Goal: Task Accomplishment & Management: Complete application form

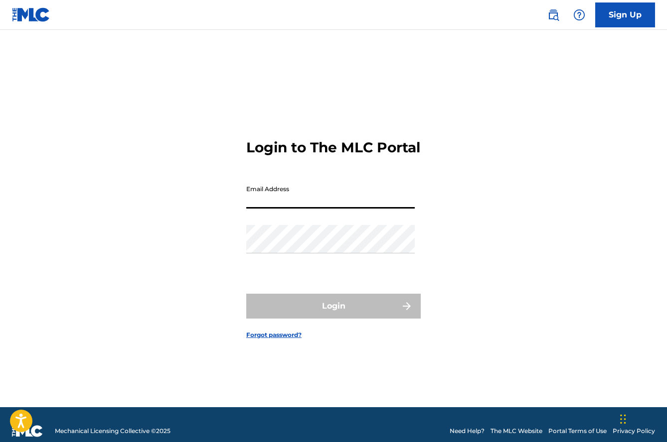
click at [365, 209] on input "Email Address" at bounding box center [330, 194] width 168 height 28
click at [337, 209] on input "Email Address" at bounding box center [330, 194] width 168 height 28
click at [552, 155] on div "Login to The MLC Portal Email Address Password Login Forgot password?" at bounding box center [333, 231] width 667 height 353
click at [620, 18] on link "Sign Up" at bounding box center [625, 14] width 60 height 25
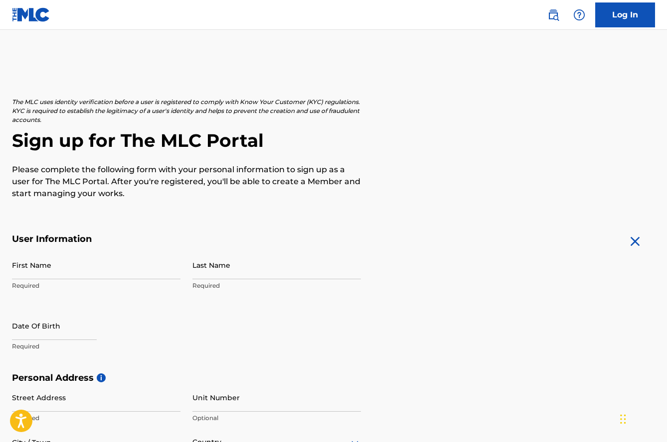
click at [116, 263] on input "First Name" at bounding box center [96, 265] width 168 height 28
type input "[PERSON_NAME]"
select select "8"
select select "2025"
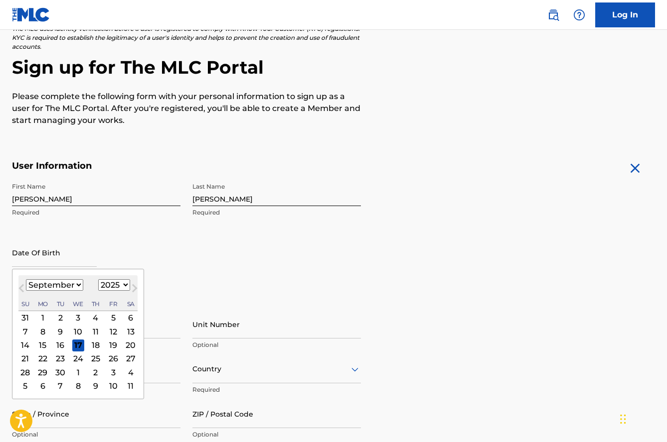
scroll to position [75, 0]
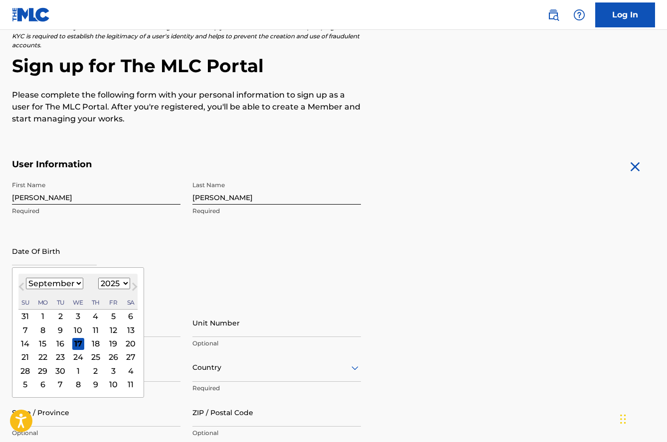
click at [134, 287] on span "Next Month" at bounding box center [134, 288] width 0 height 15
click at [60, 283] on select "January February March April May June July August September October November De…" at bounding box center [54, 283] width 57 height 11
select select "3"
click at [26, 278] on select "January February March April May June July August September October November De…" at bounding box center [54, 283] width 57 height 11
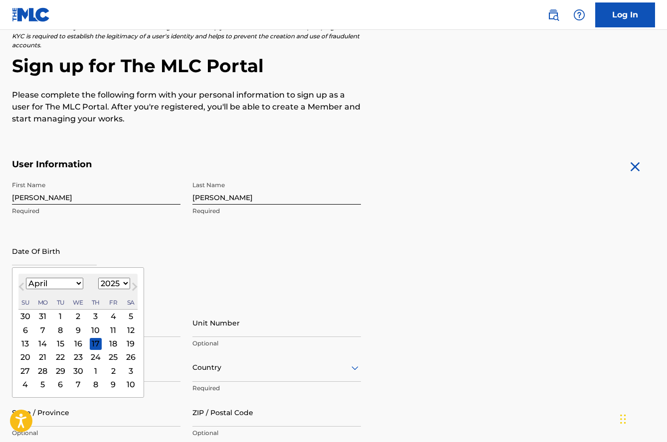
click at [110, 282] on select "1899 1900 1901 1902 1903 1904 1905 1906 1907 1908 1909 1910 1911 1912 1913 1914…" at bounding box center [114, 283] width 32 height 11
select select "2001"
click at [98, 278] on select "1899 1900 1901 1902 1903 1904 1905 1906 1907 1908 1909 1910 1911 1912 1913 1914…" at bounding box center [114, 283] width 32 height 11
click at [306, 194] on input "[PERSON_NAME]" at bounding box center [276, 190] width 168 height 28
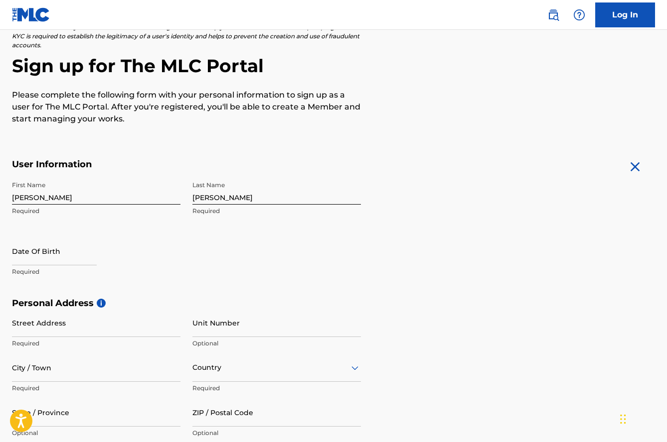
click at [471, 290] on form "User Information First Name [PERSON_NAME] Required Last Name [PERSON_NAME] Requ…" at bounding box center [333, 380] width 643 height 442
select select "8"
select select "2025"
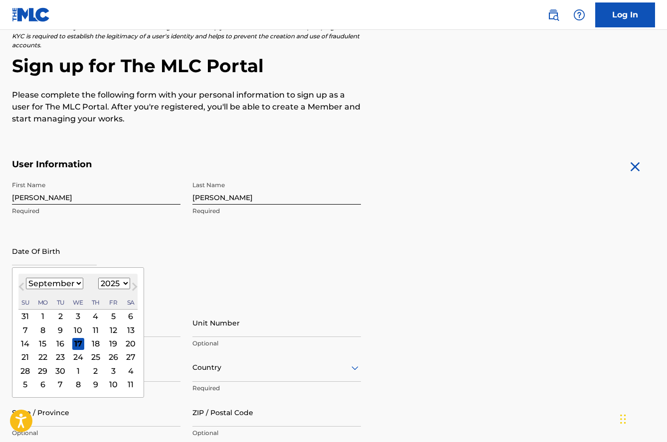
click at [42, 257] on input "text" at bounding box center [54, 251] width 85 height 28
click at [64, 289] on select "January February March April May June July August September October November De…" at bounding box center [54, 283] width 57 height 11
select select "3"
click at [26, 278] on select "January February March April May June July August September October November De…" at bounding box center [54, 283] width 57 height 11
click at [109, 284] on select "1899 1900 1901 1902 1903 1904 1905 1906 1907 1908 1909 1910 1911 1912 1913 1914…" at bounding box center [114, 283] width 32 height 11
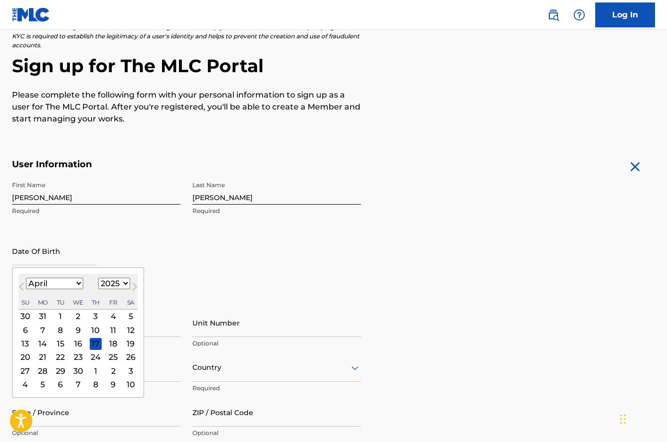
select select "2001"
click at [98, 278] on select "1899 1900 1901 1902 1903 1904 1905 1906 1907 1908 1909 1910 1911 1912 1913 1914…" at bounding box center [114, 283] width 32 height 11
click at [129, 315] on div "7" at bounding box center [131, 316] width 12 height 12
type input "[DATE]"
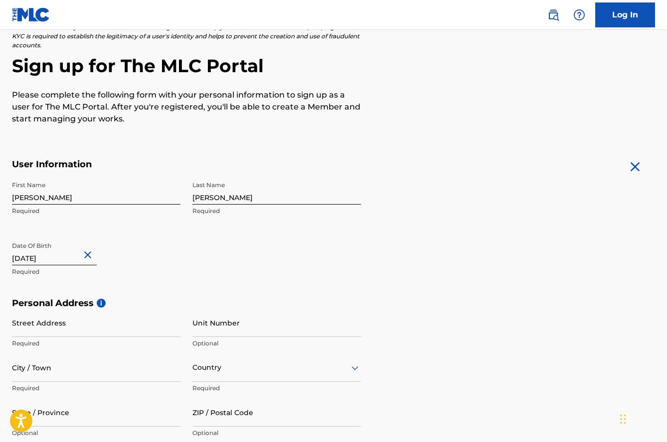
click at [103, 332] on input "Street Address" at bounding box center [96, 323] width 168 height 28
type input "[STREET_ADDRESS][PERSON_NAME]"
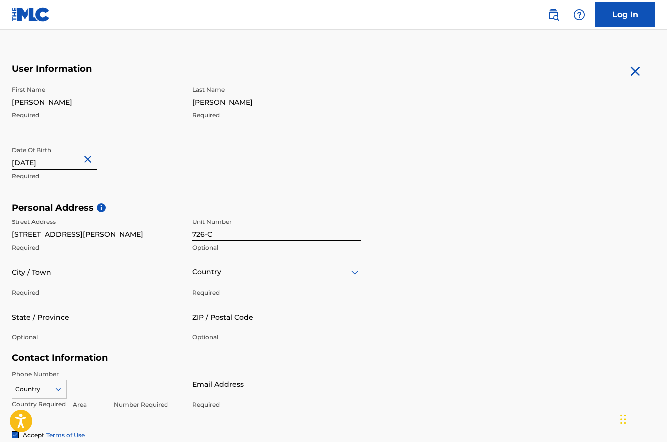
scroll to position [180, 0]
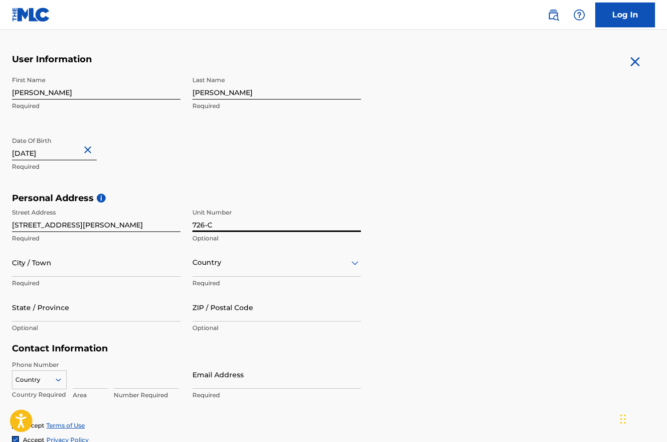
type input "726-C"
click at [89, 257] on input "City / Town" at bounding box center [96, 263] width 168 height 28
type input "[GEOGRAPHIC_DATA]"
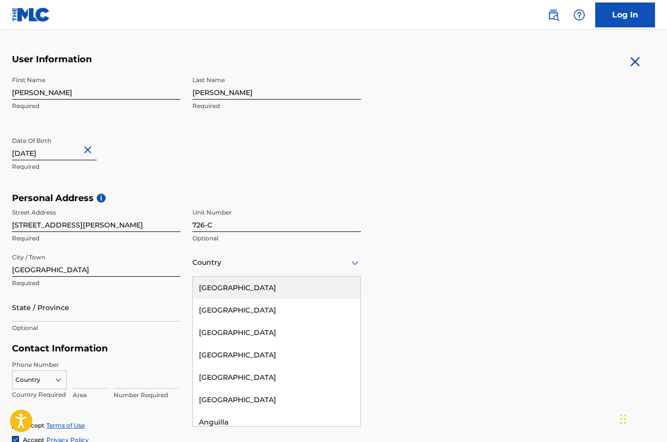
click at [242, 273] on div "Country" at bounding box center [276, 263] width 168 height 28
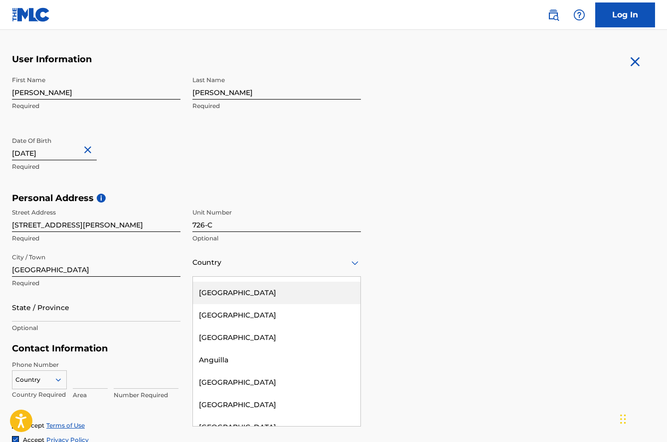
scroll to position [0, 0]
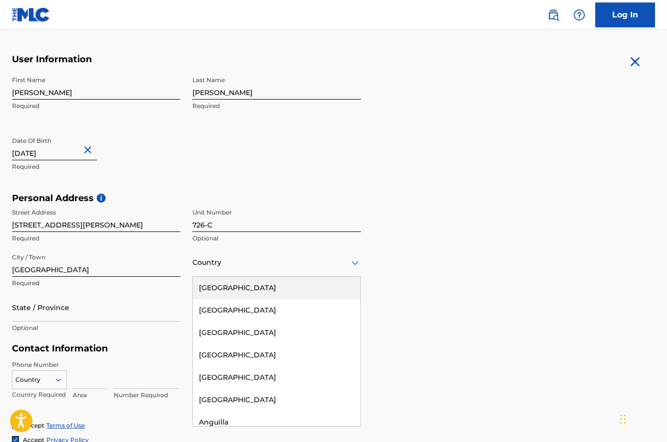
click at [259, 297] on div "[GEOGRAPHIC_DATA]" at bounding box center [276, 288] width 167 height 22
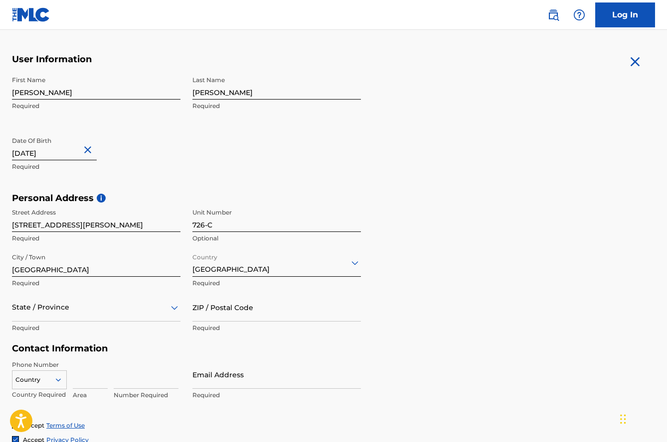
click at [100, 311] on div "State / Province" at bounding box center [96, 307] width 168 height 28
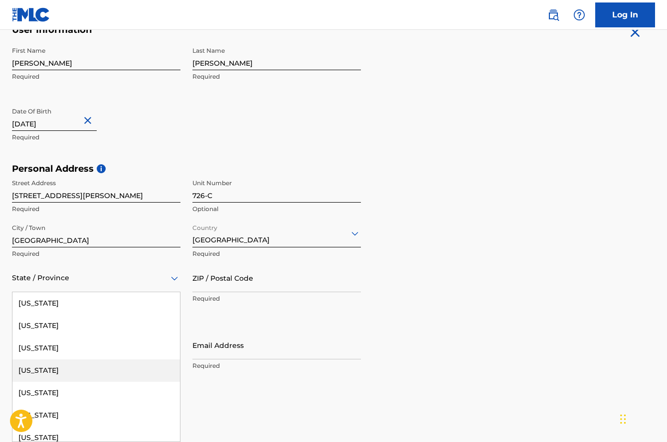
scroll to position [29, 0]
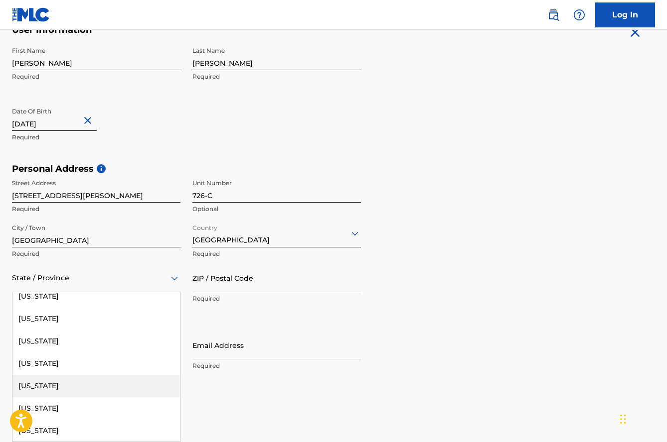
click at [126, 382] on div "[US_STATE]" at bounding box center [95, 386] width 167 height 22
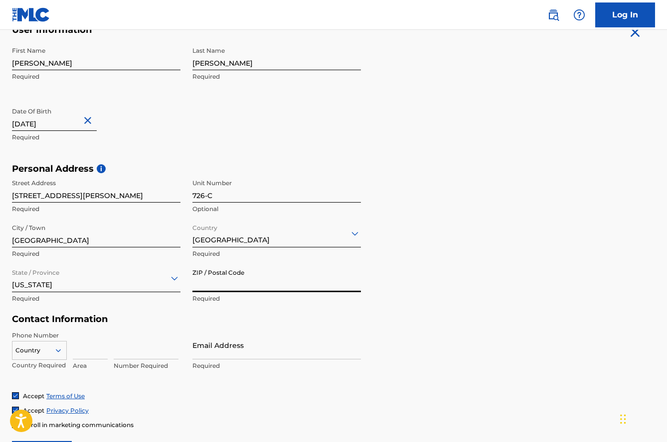
click at [289, 285] on input "ZIP / Postal Code" at bounding box center [276, 278] width 168 height 28
type input "90007"
click at [450, 309] on div "Personal Address i Street Address [STREET_ADDRESS][PERSON_NAME] Required State …" at bounding box center [333, 238] width 643 height 151
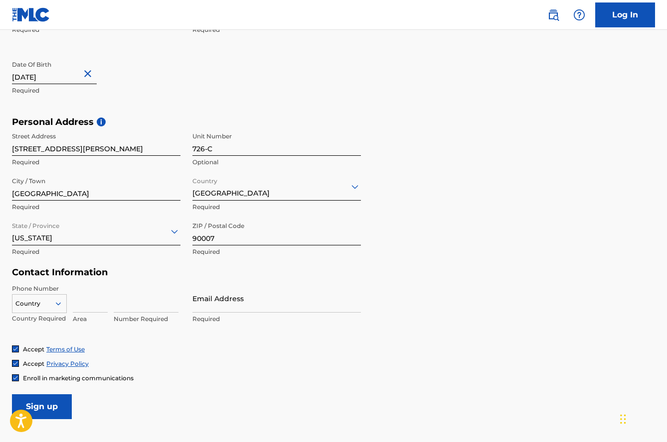
scroll to position [258, 0]
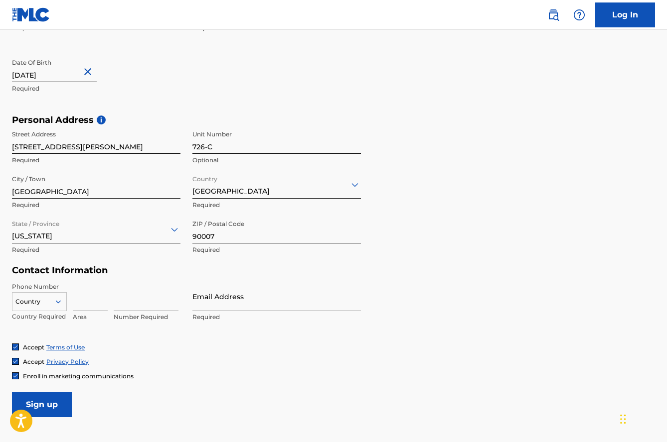
click at [83, 305] on input at bounding box center [90, 296] width 35 height 28
type input "510"
click at [128, 311] on div "Number Required" at bounding box center [146, 304] width 65 height 45
click at [130, 308] on input at bounding box center [146, 296] width 65 height 28
type input "3045543"
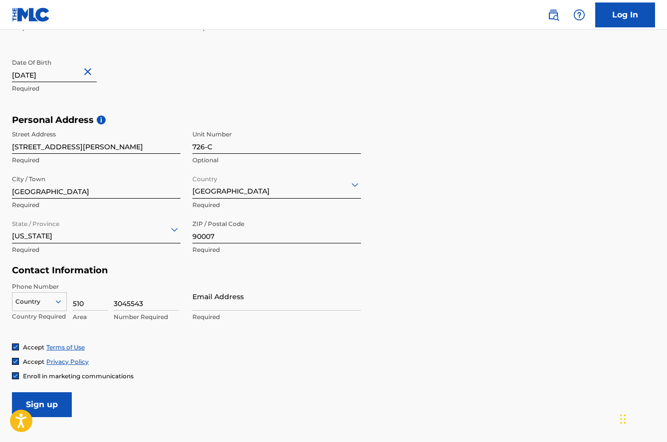
click at [217, 303] on input "Email Address" at bounding box center [276, 296] width 168 height 28
type input "[EMAIL_ADDRESS][DOMAIN_NAME]"
click at [49, 404] on input "Sign up" at bounding box center [42, 405] width 60 height 25
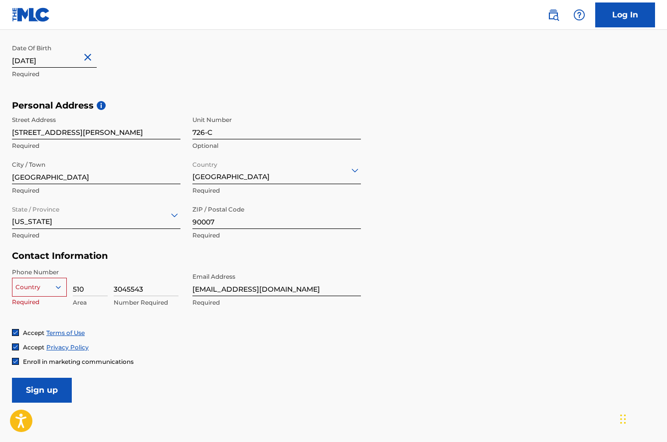
click at [39, 293] on div "option , selected. Select is focused ,type to refine list, press Down to open t…" at bounding box center [39, 285] width 55 height 15
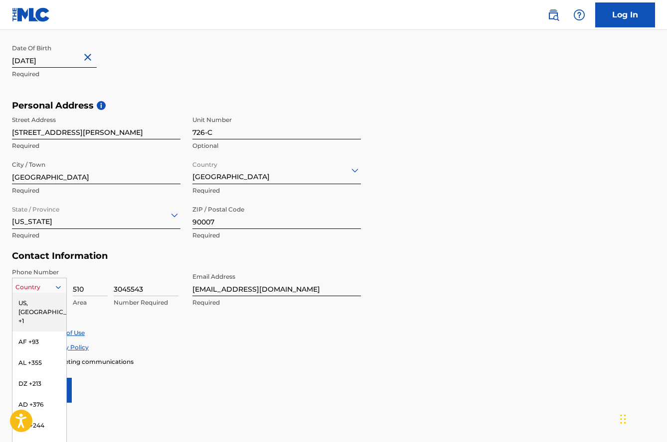
click at [39, 306] on div "US, [GEOGRAPHIC_DATA] +1" at bounding box center [39, 312] width 54 height 39
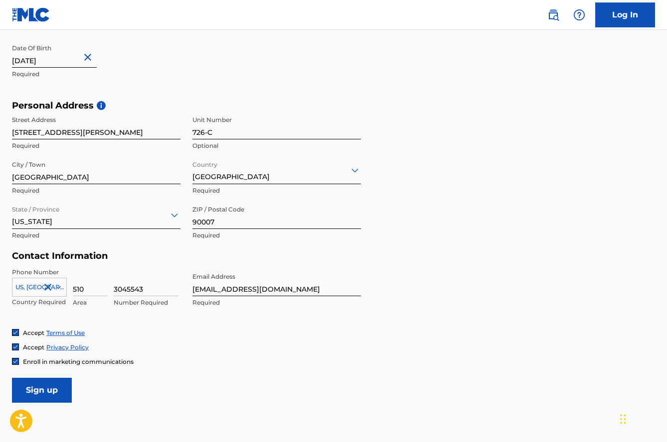
click at [58, 381] on input "Sign up" at bounding box center [42, 390] width 60 height 25
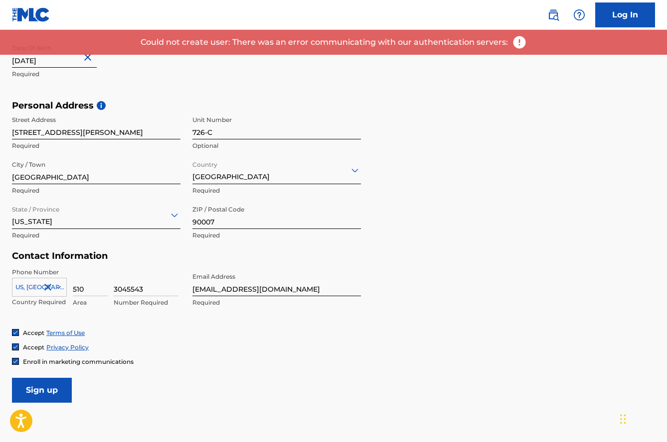
scroll to position [95, 0]
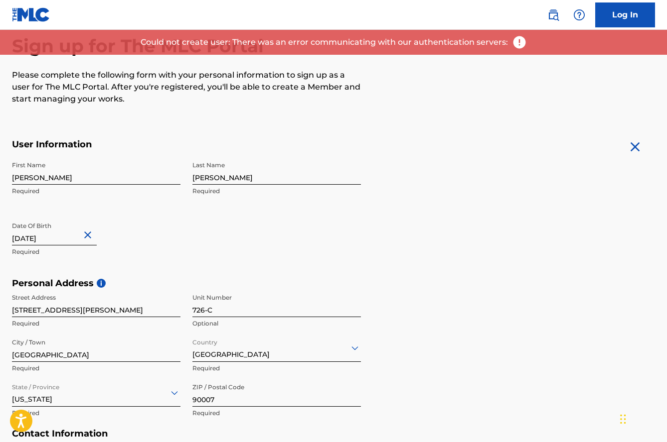
click at [512, 48] on img at bounding box center [519, 42] width 15 height 15
click at [516, 42] on img at bounding box center [519, 42] width 15 height 15
